Goal: Transaction & Acquisition: Purchase product/service

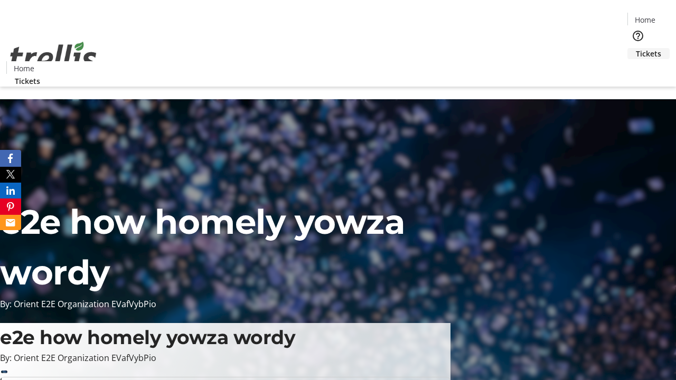
click at [636, 48] on span "Tickets" at bounding box center [648, 53] width 25 height 11
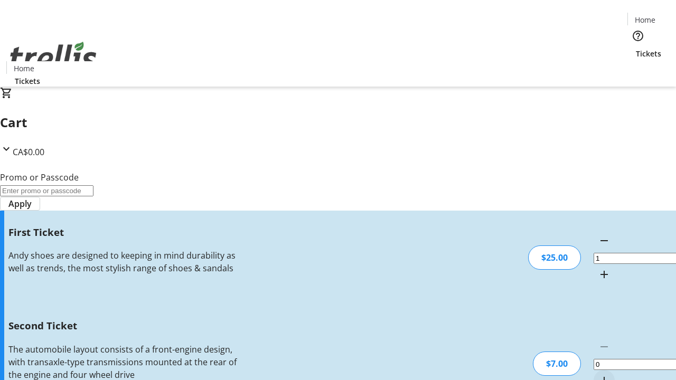
click at [598, 374] on mat-icon "Increment by one" at bounding box center [604, 380] width 13 height 13
type input "2"
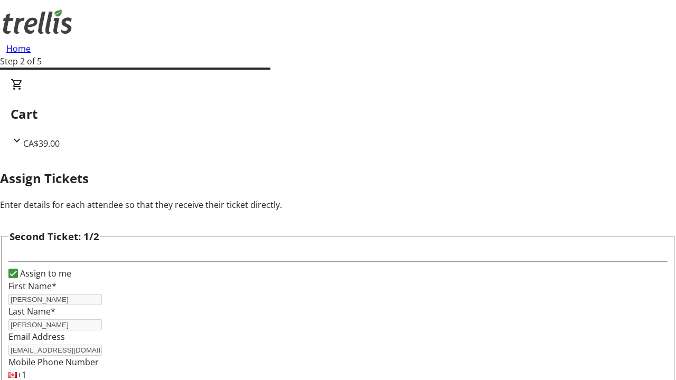
type input "[PERSON_NAME]"
type input "[EMAIL_ADDRESS][DOMAIN_NAME]"
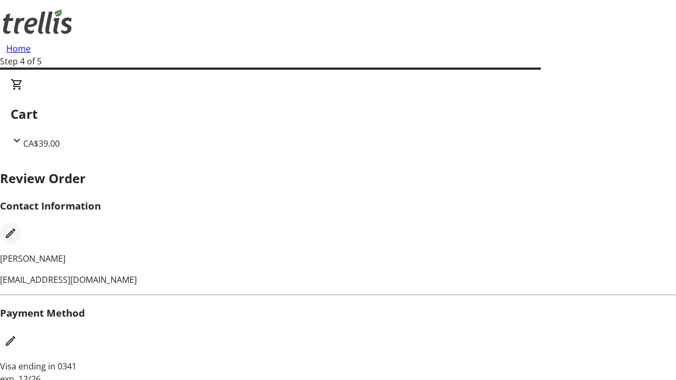
click at [17, 227] on mat-icon "Edit Contact Information" at bounding box center [10, 233] width 13 height 13
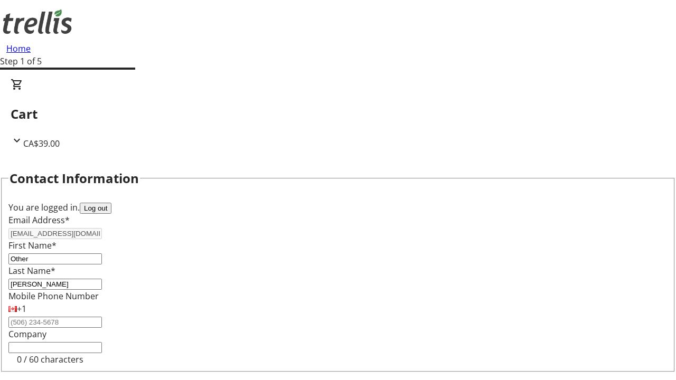
type input "Other"
type input "Name"
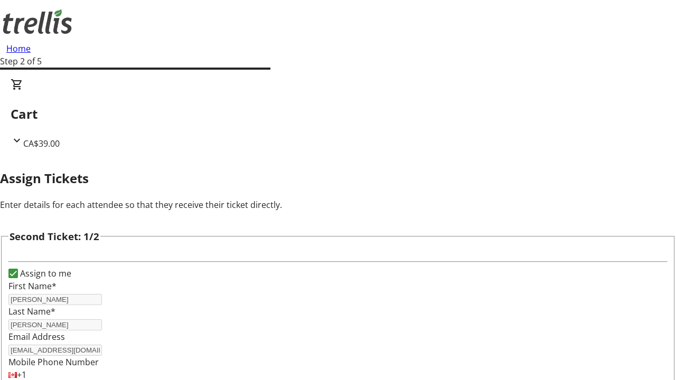
type input "New"
type input "Name"
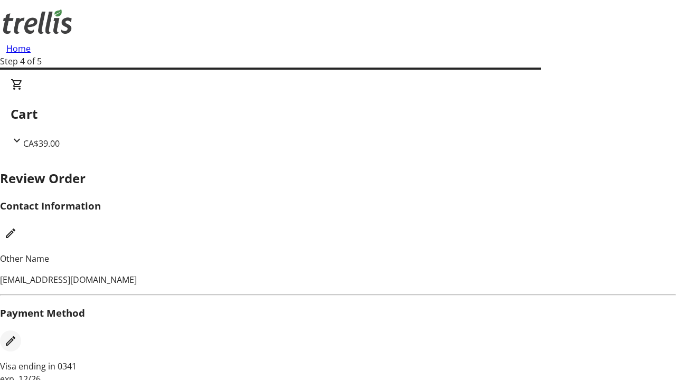
click at [17, 335] on mat-icon "Edit Payment Method" at bounding box center [10, 341] width 13 height 13
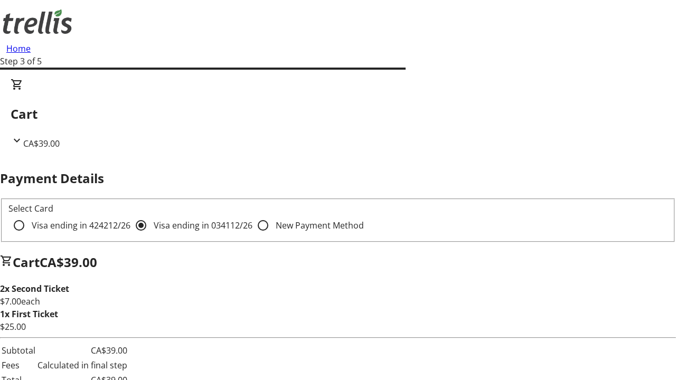
click at [30, 215] on input "Visa ending in 4242 12/26" at bounding box center [18, 225] width 21 height 21
radio input "true"
